Goal: Information Seeking & Learning: Find specific fact

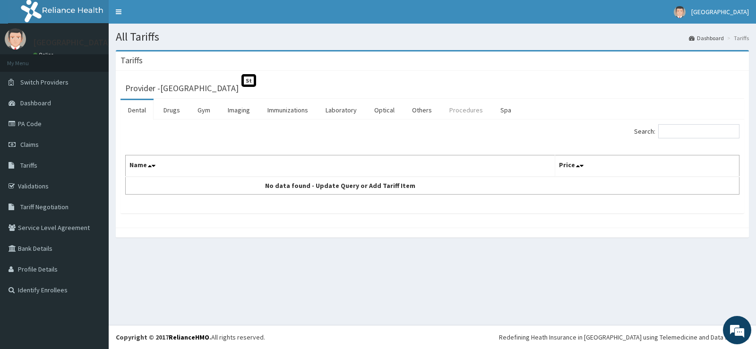
click at [461, 111] on link "Procedures" at bounding box center [466, 110] width 49 height 20
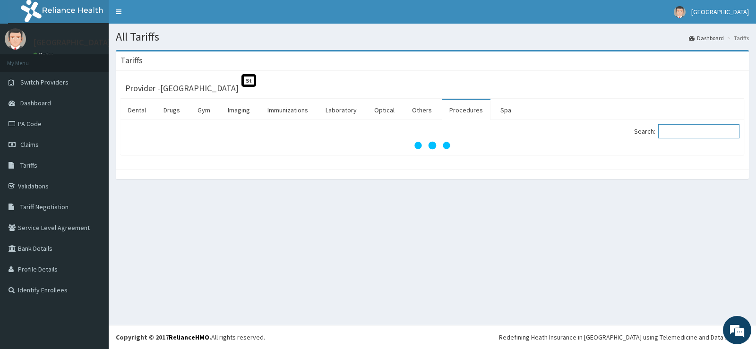
click at [679, 131] on input "Search:" at bounding box center [698, 131] width 81 height 14
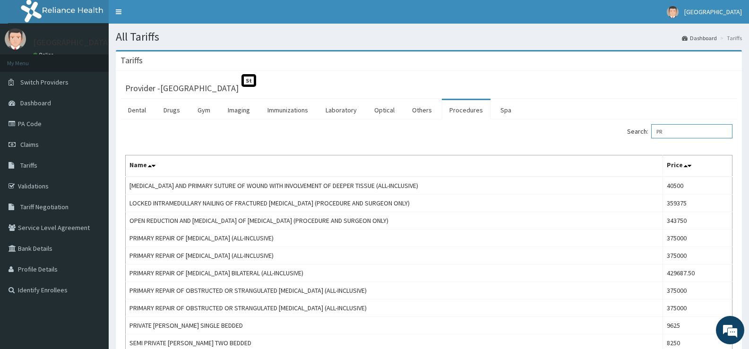
type input "P"
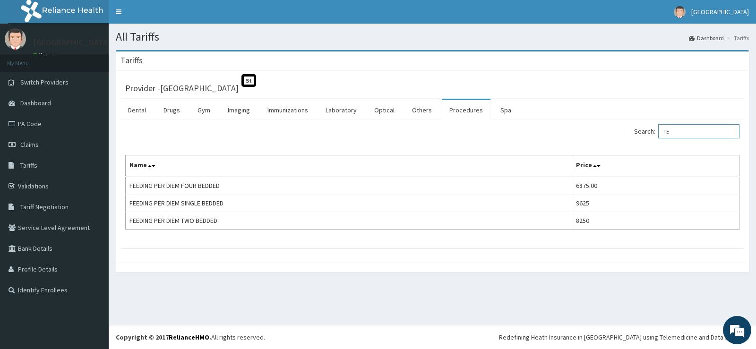
type input "F"
type input "W"
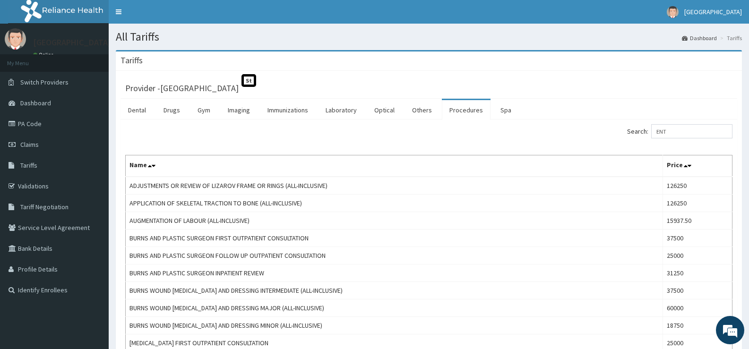
click at [681, 130] on input "ENT" at bounding box center [691, 131] width 81 height 14
type input "E"
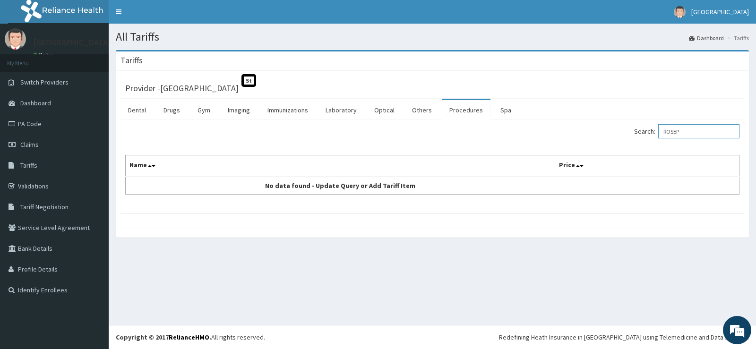
click at [690, 134] on input "ROSEP" at bounding box center [698, 131] width 81 height 14
type input "ROCEPHINE"
click at [169, 115] on link "Drugs" at bounding box center [172, 110] width 32 height 20
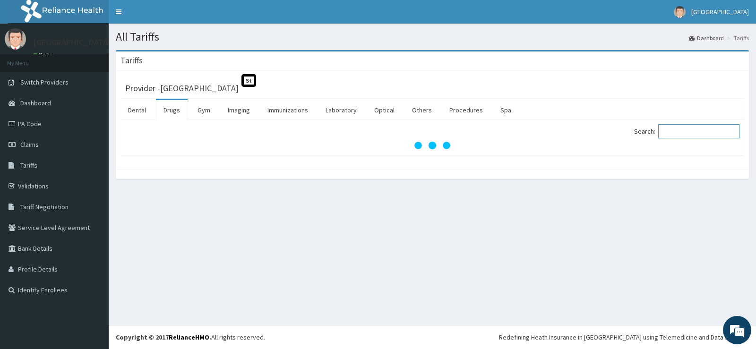
click at [683, 134] on input "Search:" at bounding box center [698, 131] width 81 height 14
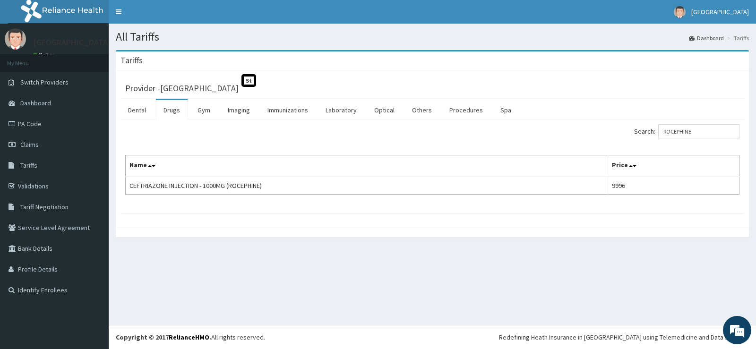
click at [750, 268] on div "All Tariffs Dashboard Tariffs Tariffs Provider - Sharyor Medical Centre St Dent…" at bounding box center [432, 174] width 647 height 301
click at [712, 135] on input "ROCEPHINE" at bounding box center [698, 131] width 81 height 14
type input "R"
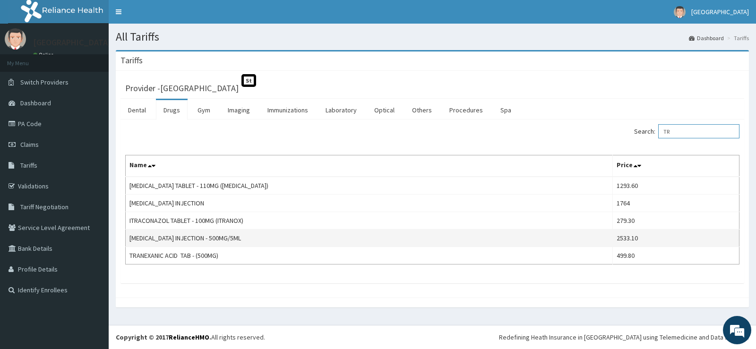
type input "T"
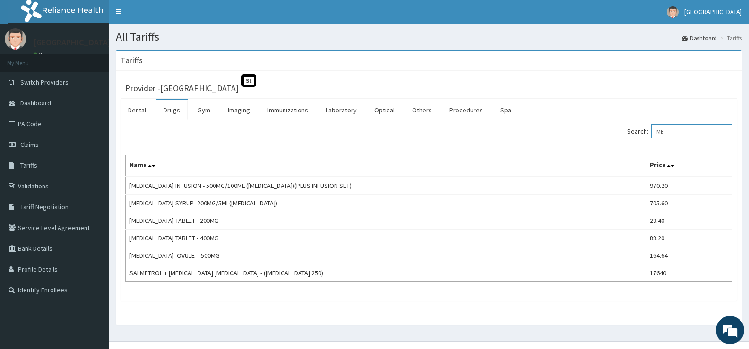
type input "M"
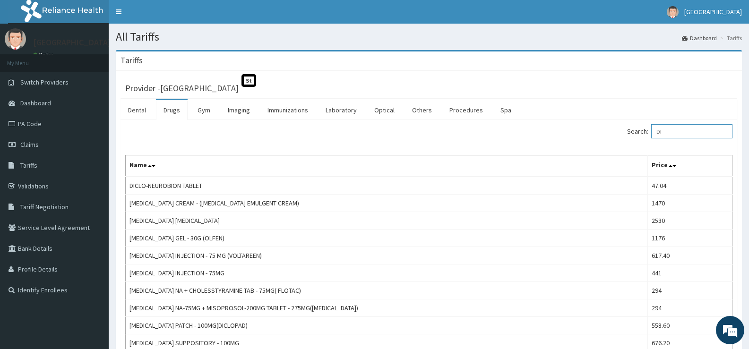
type input "D"
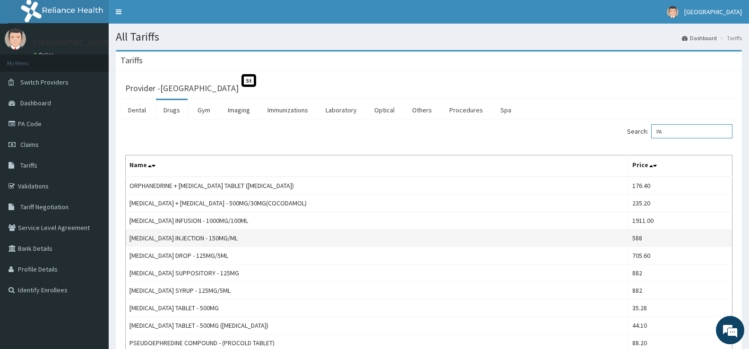
type input "P"
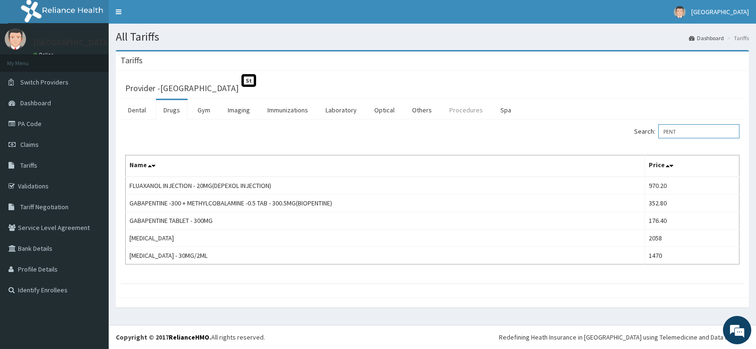
type input "PENT"
click at [468, 107] on link "Procedures" at bounding box center [466, 110] width 49 height 20
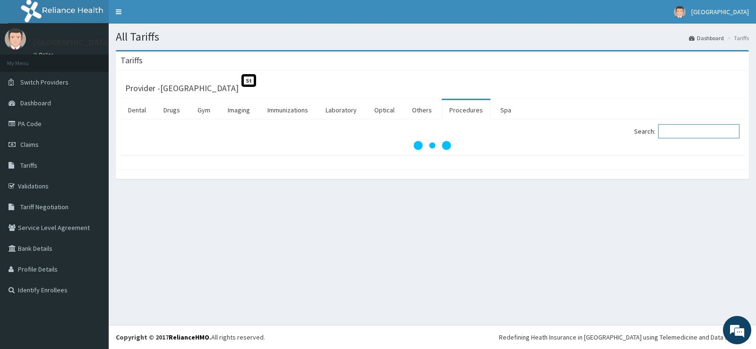
click at [669, 132] on input "Search:" at bounding box center [698, 131] width 81 height 14
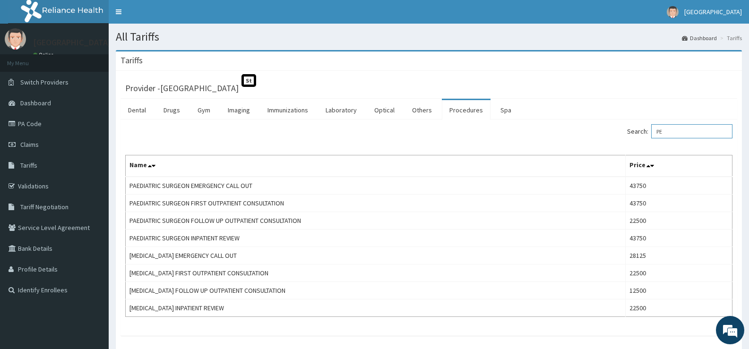
type input "P"
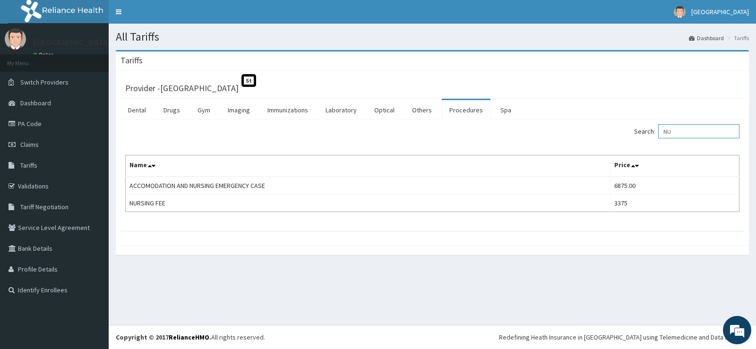
type input "N"
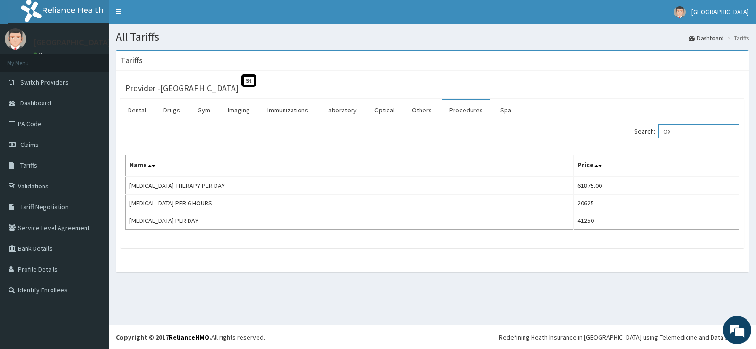
type input "O"
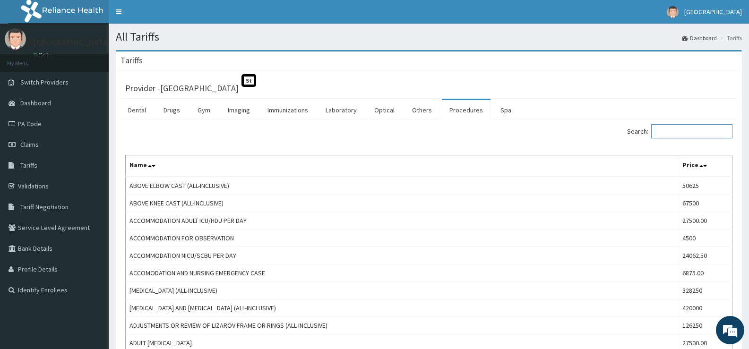
click at [670, 131] on input "Search:" at bounding box center [691, 131] width 81 height 14
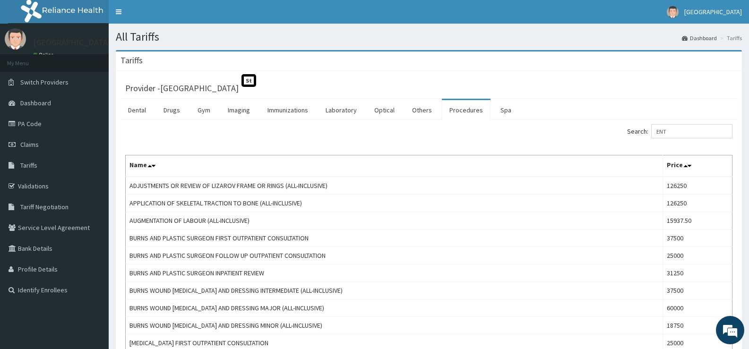
click at [690, 132] on input "ENT" at bounding box center [691, 131] width 81 height 14
type input "E"
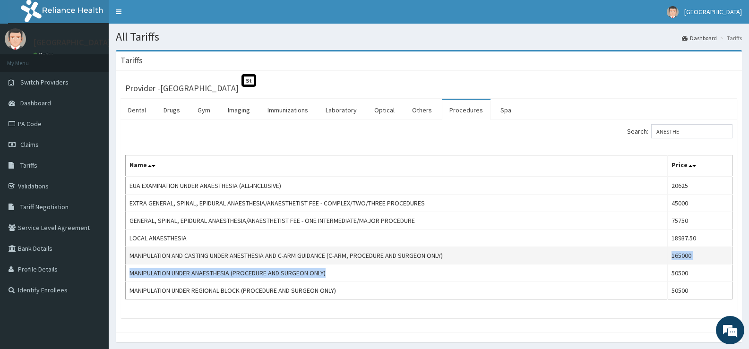
drag, startPoint x: 645, startPoint y: 266, endPoint x: 647, endPoint y: 258, distance: 7.9
click at [647, 258] on tbody "EUA EXAMINATION UNDER ANAESTHESIA (ALL-INCLUSIVE) 20625 EXTRA GENERAL, SPINAL, …" at bounding box center [429, 238] width 607 height 123
click at [634, 260] on td "MANIPULATION AND CASTING UNDER ANESTHESIA AND C-ARM GUIDANCE (C-ARM, PROCEDURE …" at bounding box center [397, 255] width 542 height 17
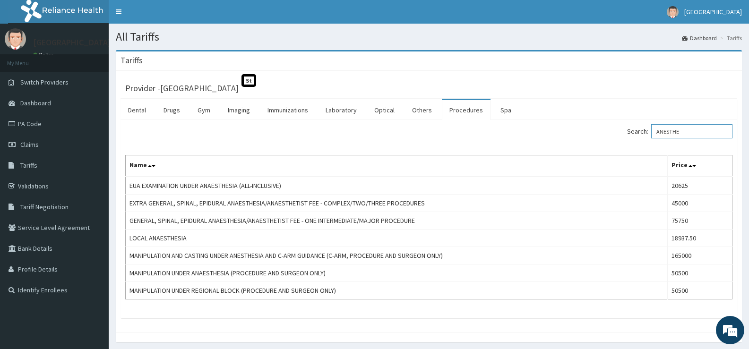
click at [692, 134] on input "ANESTHE" at bounding box center [691, 131] width 81 height 14
type input "A"
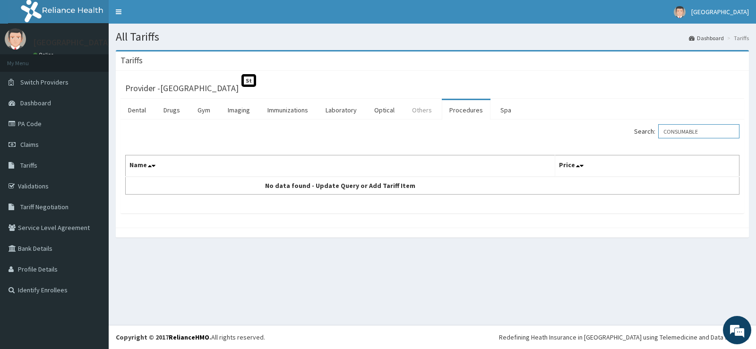
type input "CONSUMABLE"
click at [424, 110] on link "Others" at bounding box center [421, 110] width 35 height 20
click at [688, 131] on input "Search:" at bounding box center [698, 131] width 81 height 14
type input "CONSUMABLES"
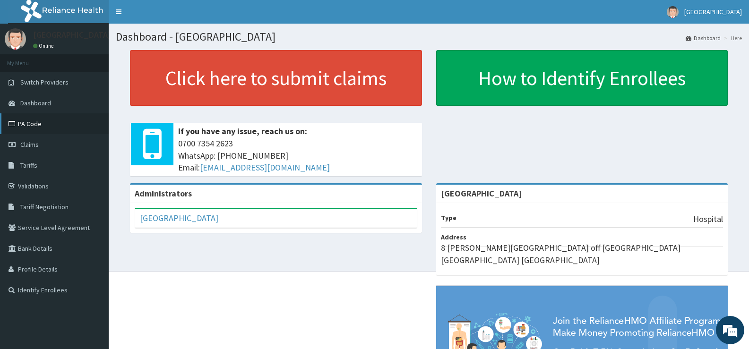
click at [63, 123] on link "PA Code" at bounding box center [54, 123] width 109 height 21
